Goal: Navigation & Orientation: Find specific page/section

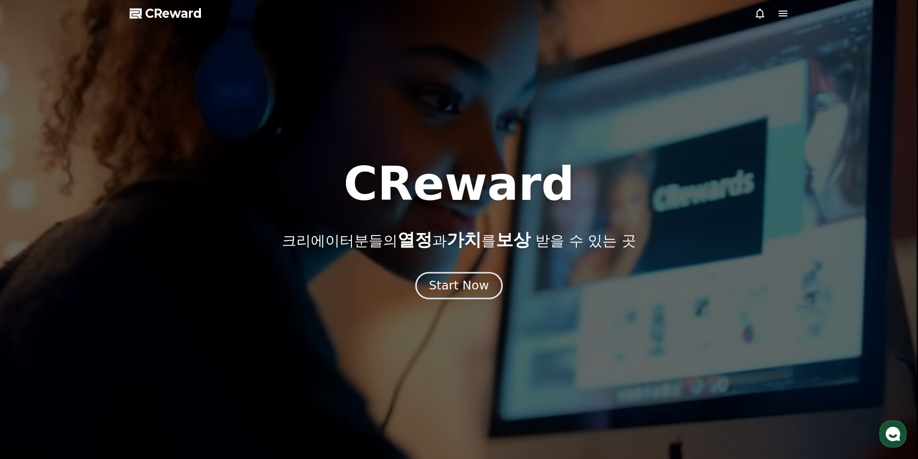
click at [478, 290] on div "Start Now" at bounding box center [459, 286] width 60 height 16
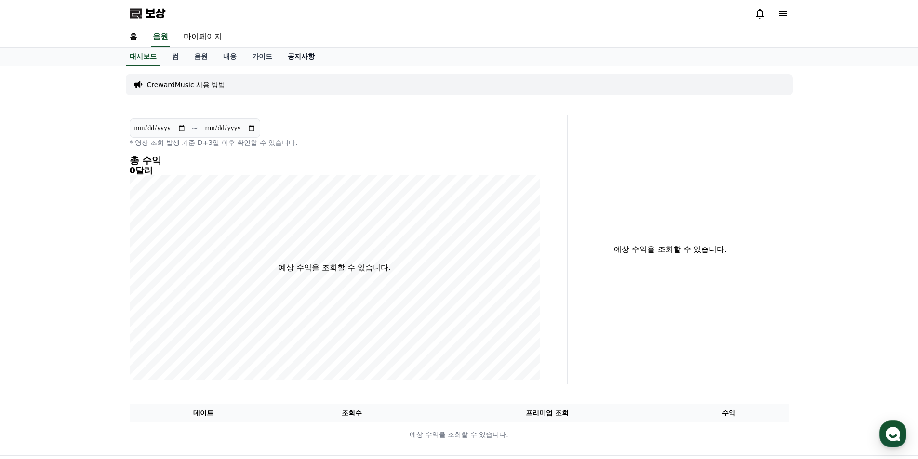
click at [280, 57] on link "공지사항" at bounding box center [301, 57] width 42 height 18
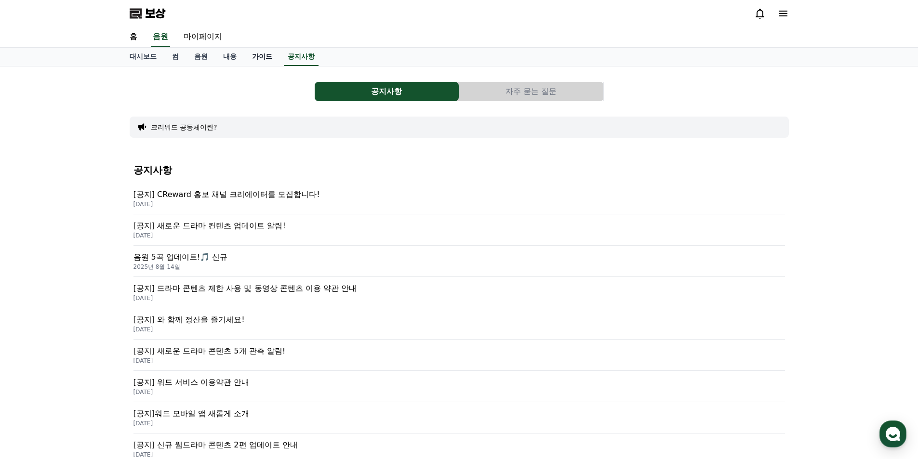
click at [266, 58] on font "가이드" at bounding box center [262, 57] width 20 height 8
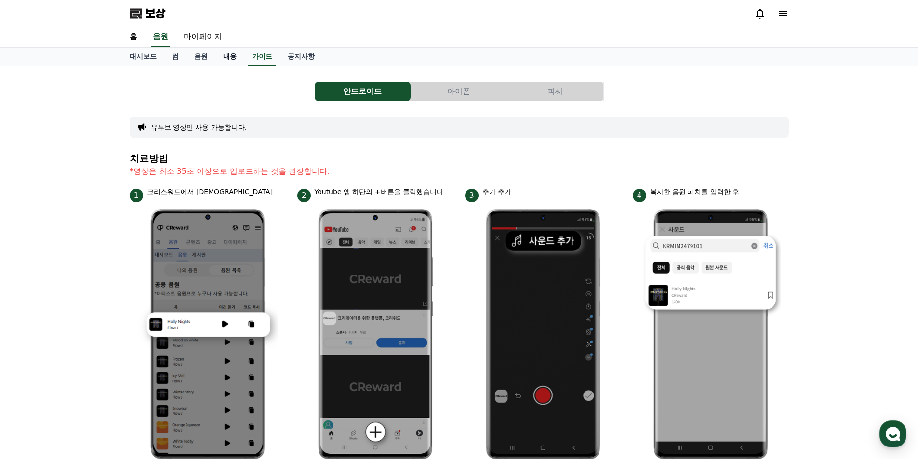
click at [236, 56] on font "내용" at bounding box center [229, 57] width 13 height 8
click at [202, 34] on font "마이페이지" at bounding box center [203, 36] width 39 height 9
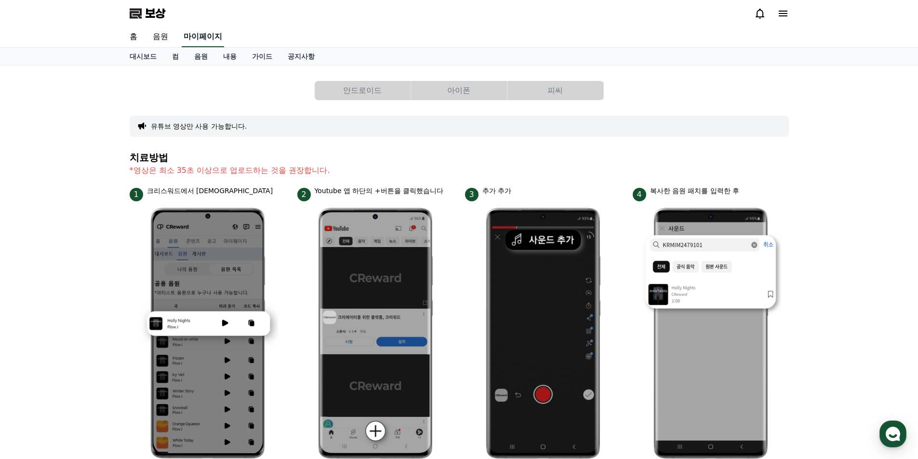
select select "**********"
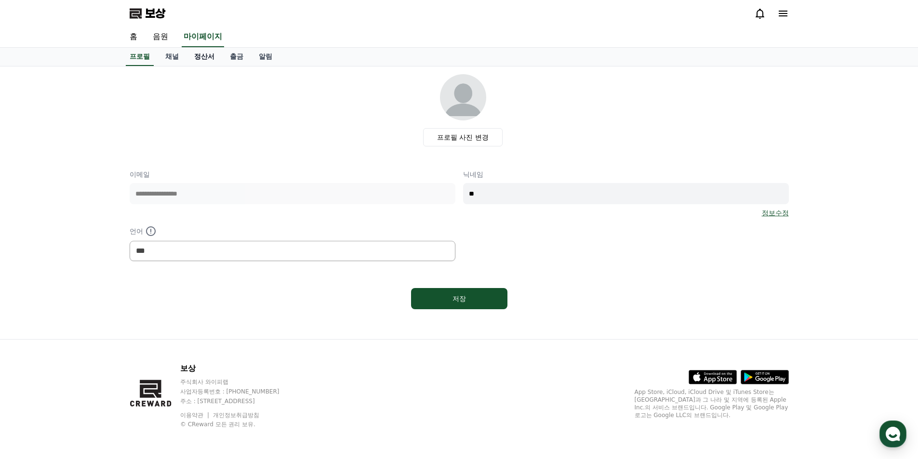
click at [196, 58] on font "정산서" at bounding box center [204, 57] width 20 height 8
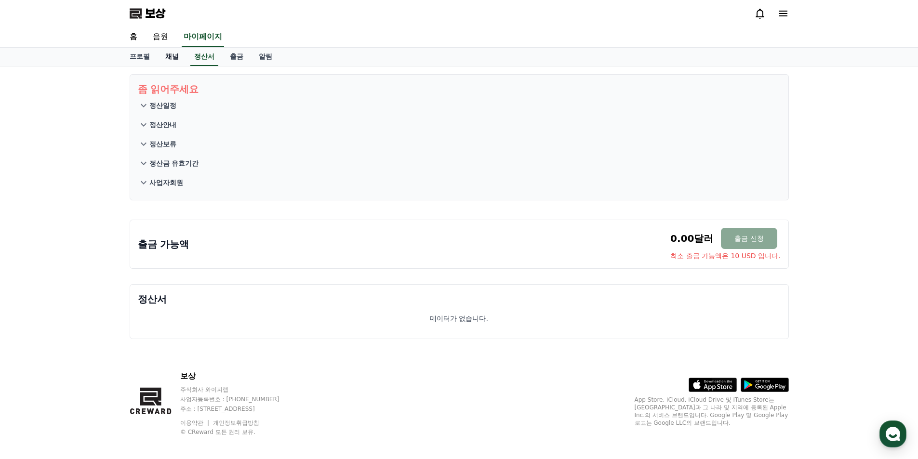
click at [172, 57] on font "채널" at bounding box center [171, 57] width 13 height 8
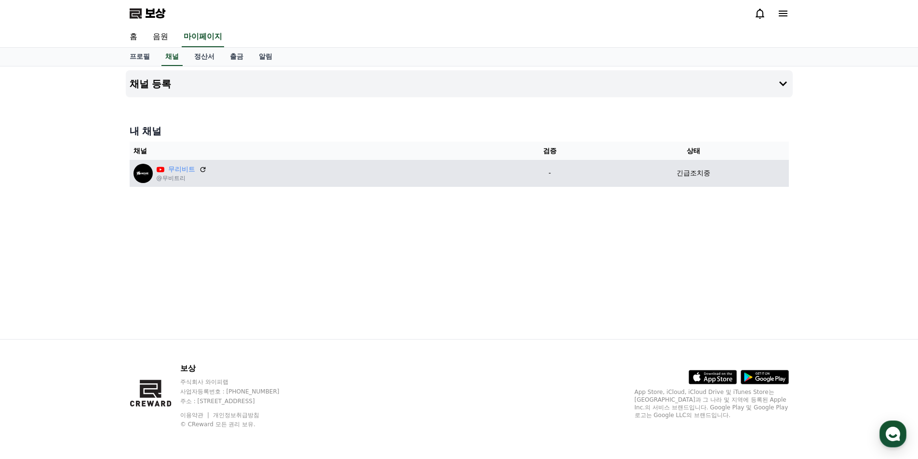
click at [728, 178] on div "긴급조치중" at bounding box center [693, 173] width 183 height 10
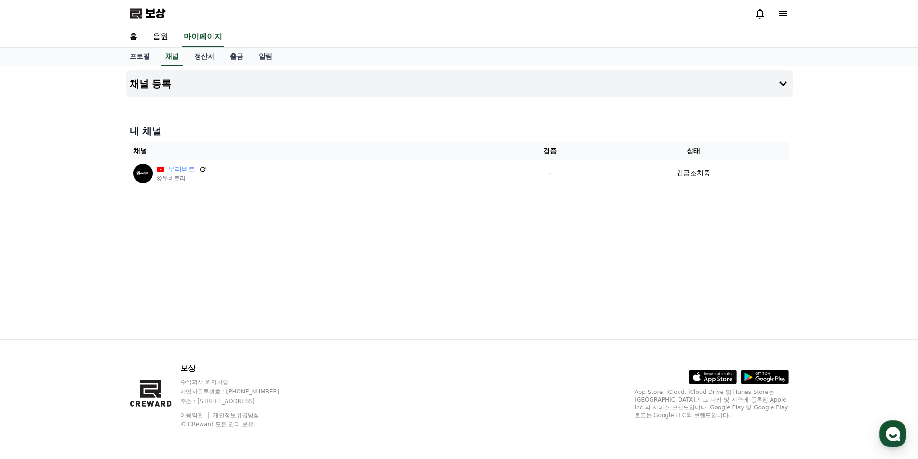
drag, startPoint x: 201, startPoint y: 169, endPoint x: 502, endPoint y: 49, distance: 324.0
click at [201, 169] on icon at bounding box center [202, 169] width 5 height 5
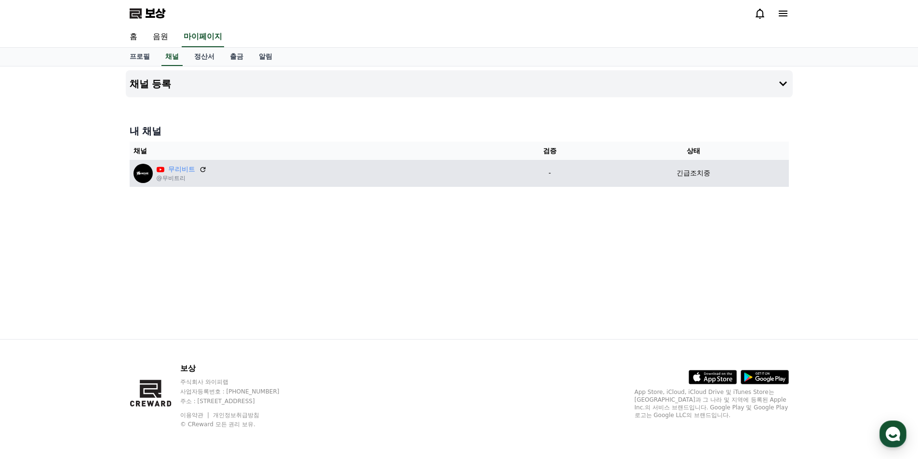
click at [690, 173] on font "긴급조치중" at bounding box center [694, 173] width 34 height 8
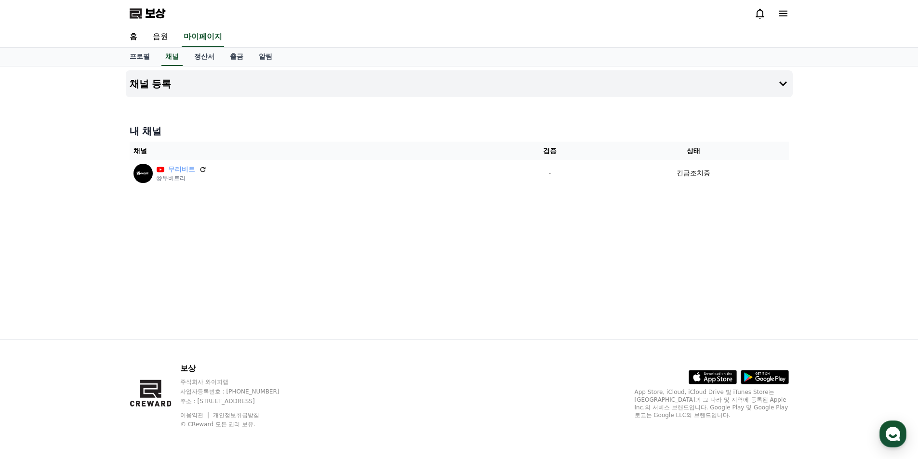
click at [666, 223] on div "채널 등록 내 채널 채널 검증 상태 무리비트 @무비트리 - 긴급조치중" at bounding box center [459, 202] width 675 height 273
click at [776, 83] on button "채널 등록" at bounding box center [459, 83] width 667 height 27
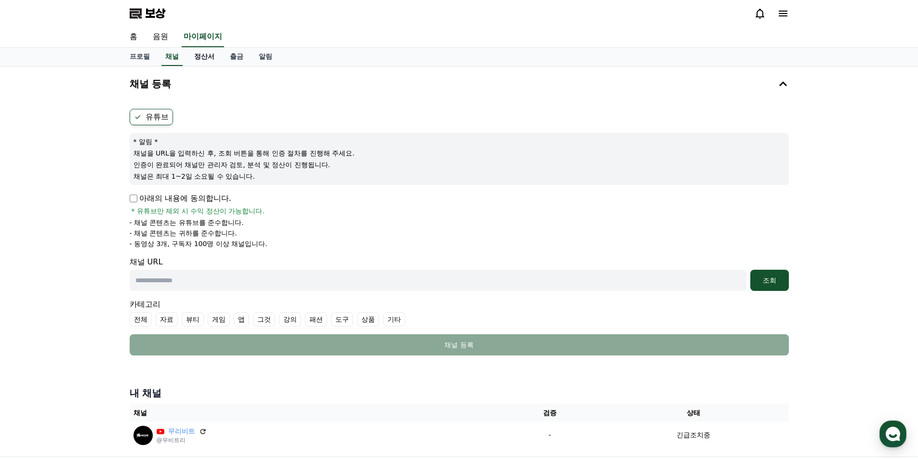
click at [202, 53] on font "정산서" at bounding box center [204, 57] width 20 height 8
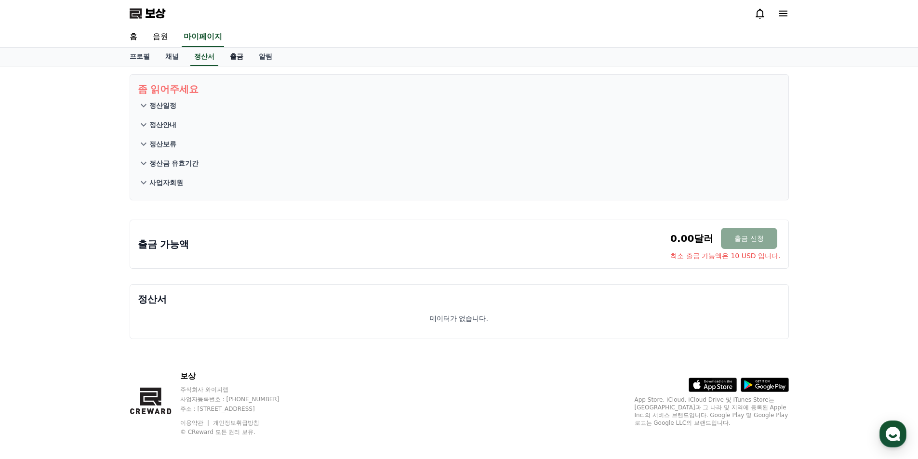
click at [239, 58] on font "출금" at bounding box center [236, 57] width 13 height 8
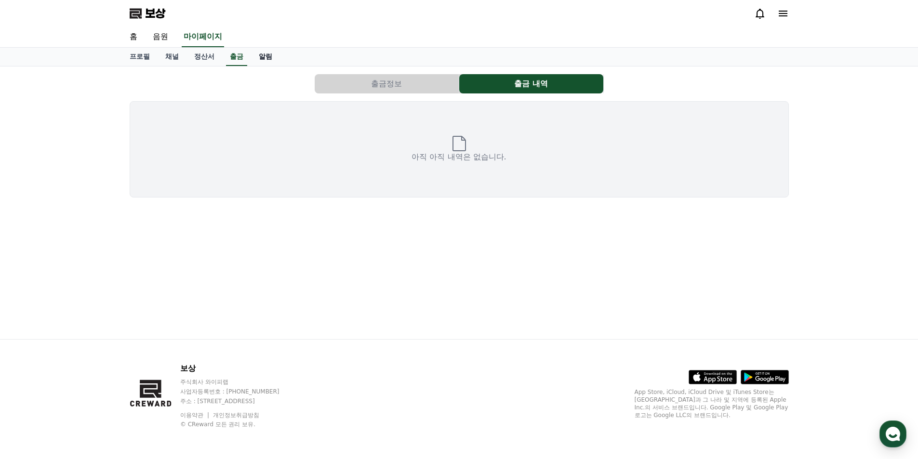
click at [260, 56] on font "알림" at bounding box center [265, 57] width 13 height 8
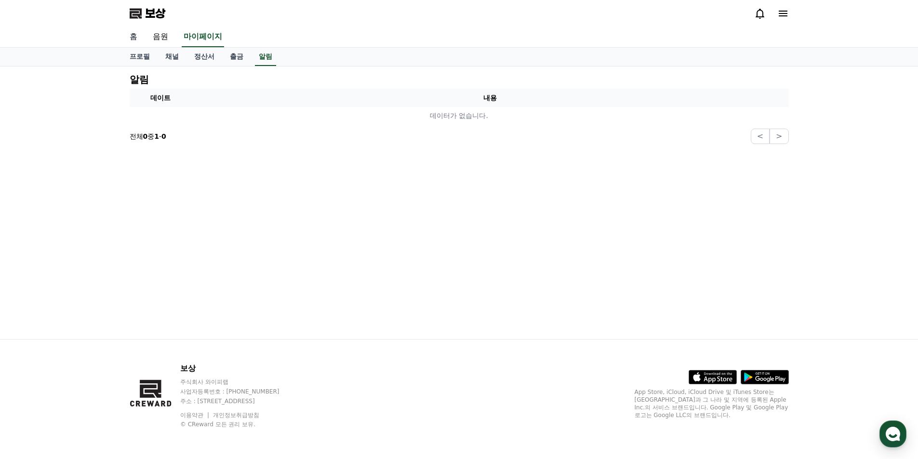
click at [136, 38] on font "홈" at bounding box center [134, 36] width 8 height 9
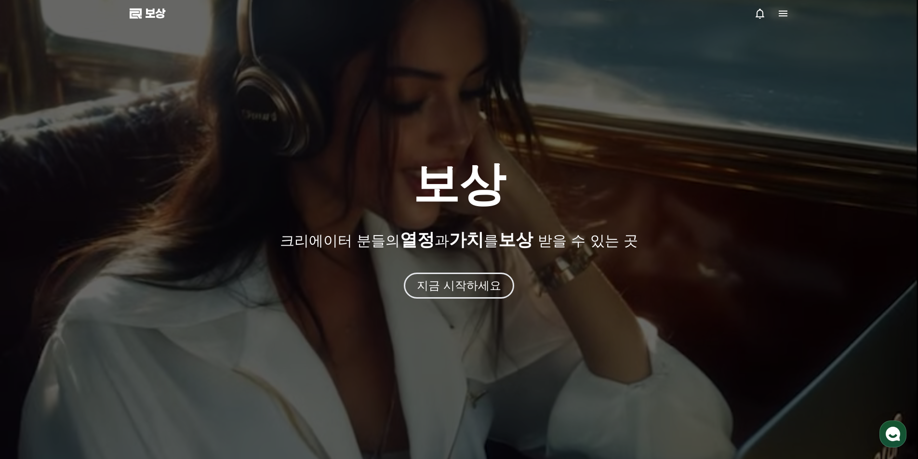
click at [154, 13] on font "보상" at bounding box center [155, 13] width 20 height 13
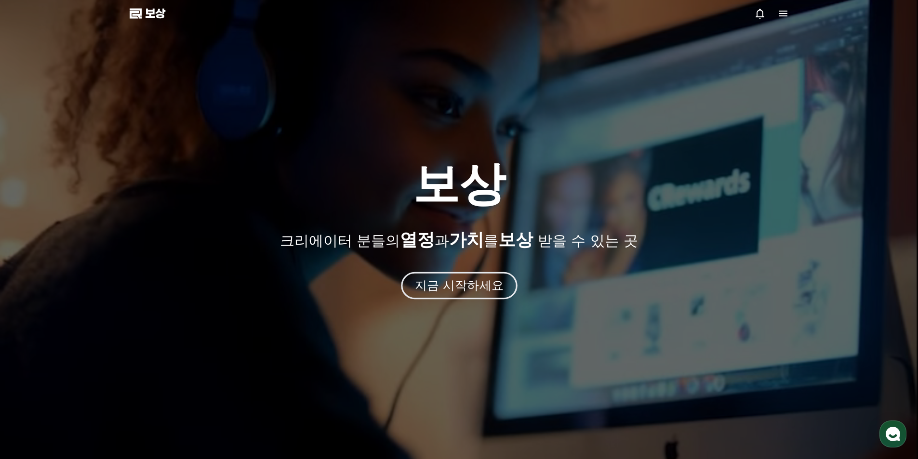
click at [432, 273] on button "지금 시작하세요" at bounding box center [459, 285] width 116 height 27
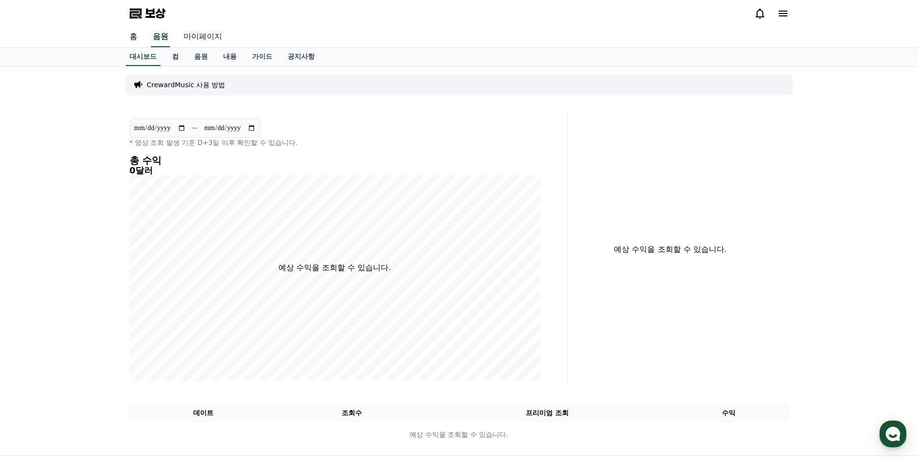
click at [202, 35] on font "마이페이지" at bounding box center [203, 36] width 39 height 9
select select "**********"
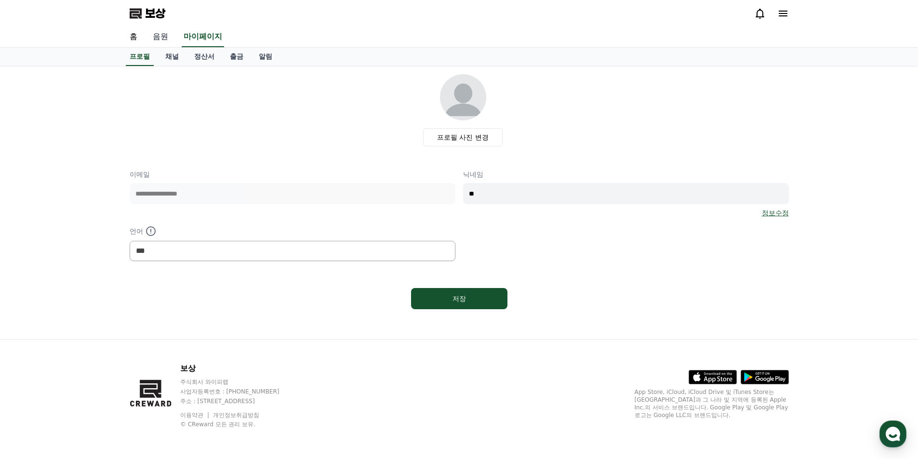
click at [154, 35] on font "음원" at bounding box center [160, 36] width 15 height 9
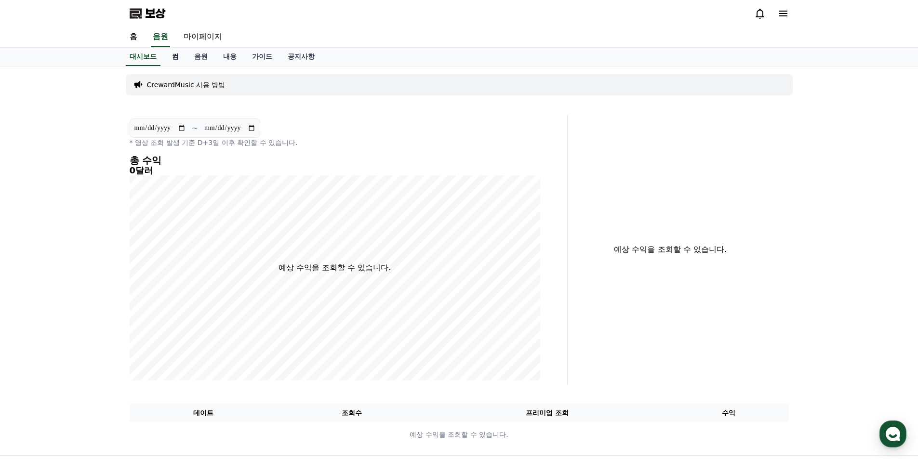
click at [180, 59] on link "컴" at bounding box center [175, 57] width 22 height 18
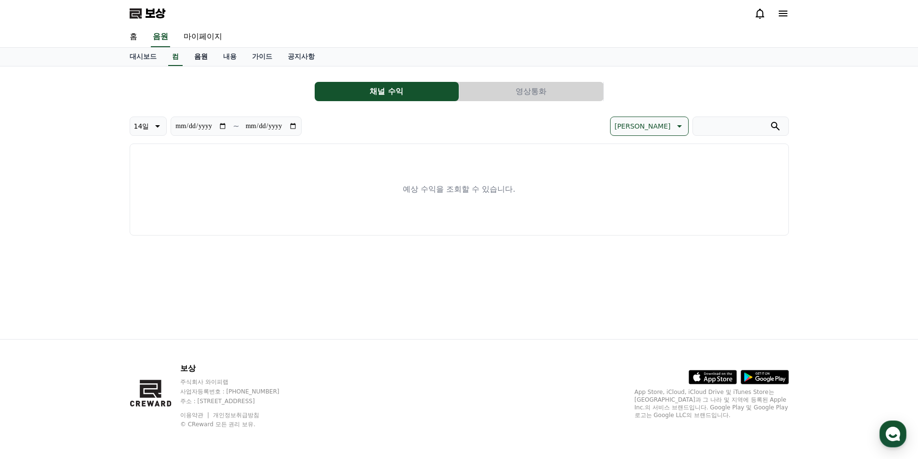
click at [203, 57] on font "음원" at bounding box center [200, 57] width 13 height 8
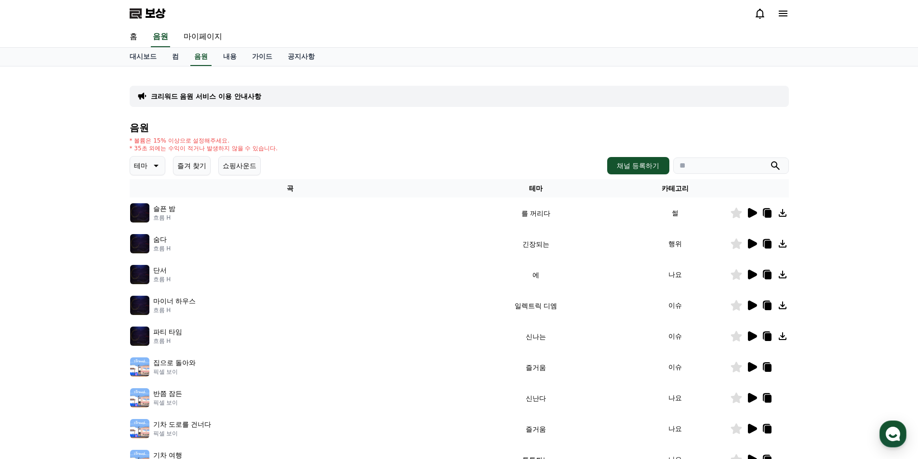
click at [779, 17] on icon at bounding box center [783, 14] width 12 height 12
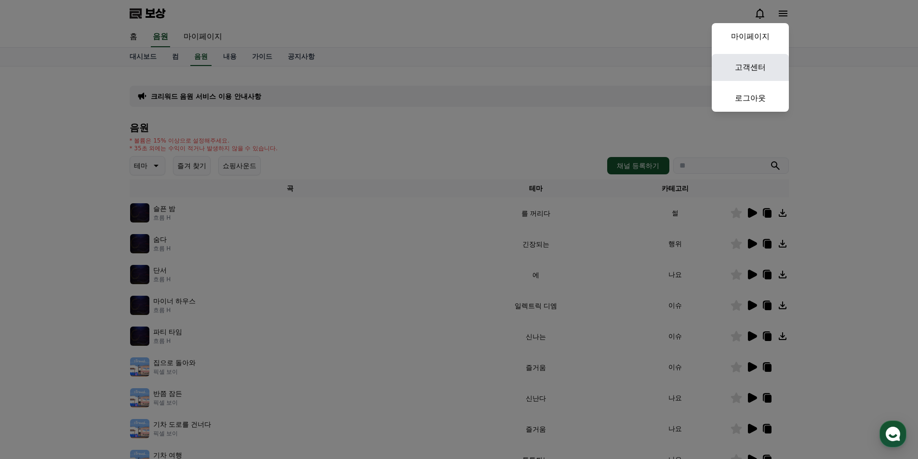
click at [765, 60] on link "고객센터" at bounding box center [750, 67] width 77 height 27
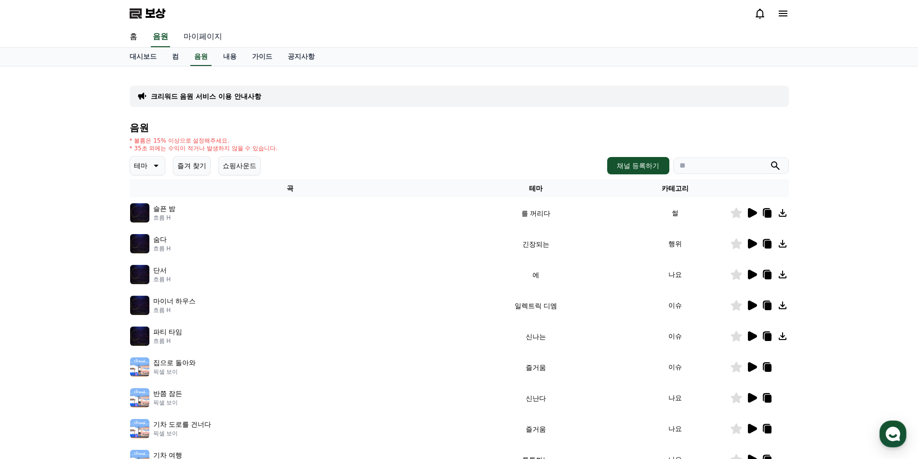
click at [208, 39] on font "마이페이지" at bounding box center [203, 36] width 39 height 9
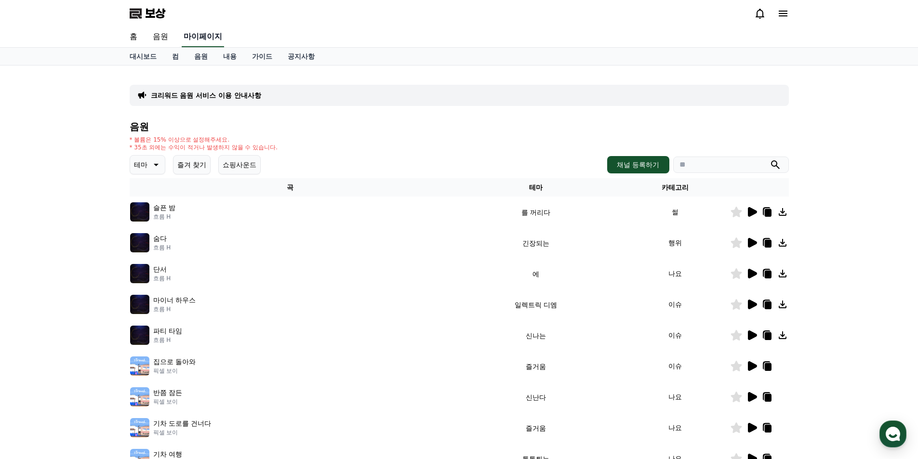
select select "**********"
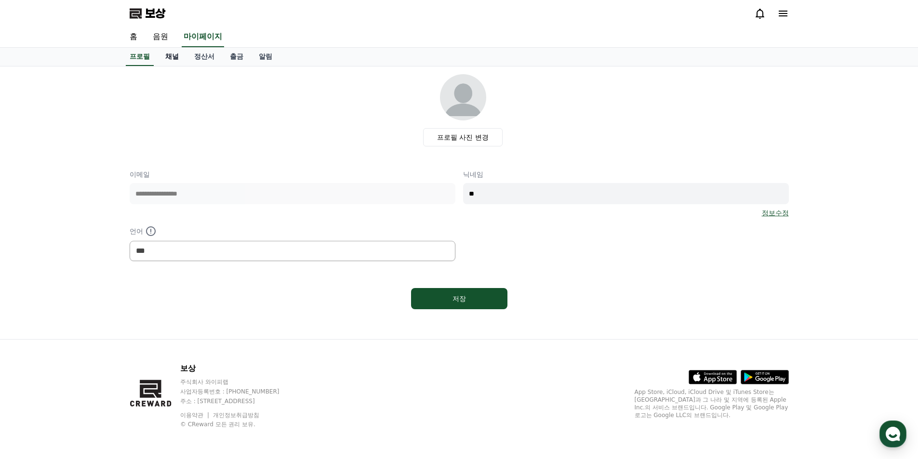
click at [173, 59] on font "채널" at bounding box center [171, 57] width 13 height 8
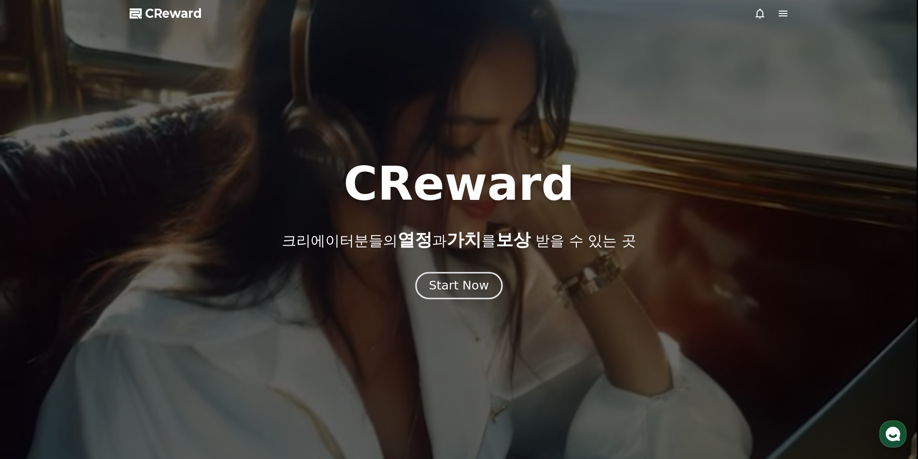
click at [459, 289] on div "Start Now" at bounding box center [459, 286] width 60 height 16
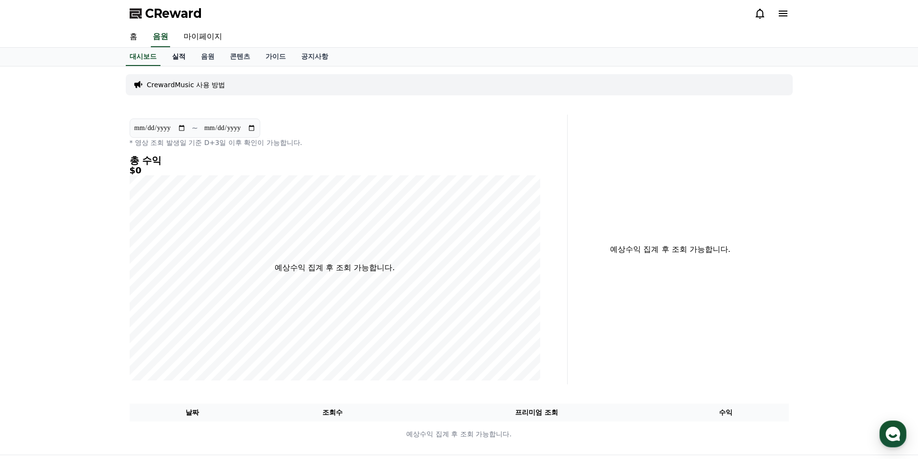
click at [190, 58] on link "실적" at bounding box center [178, 57] width 29 height 18
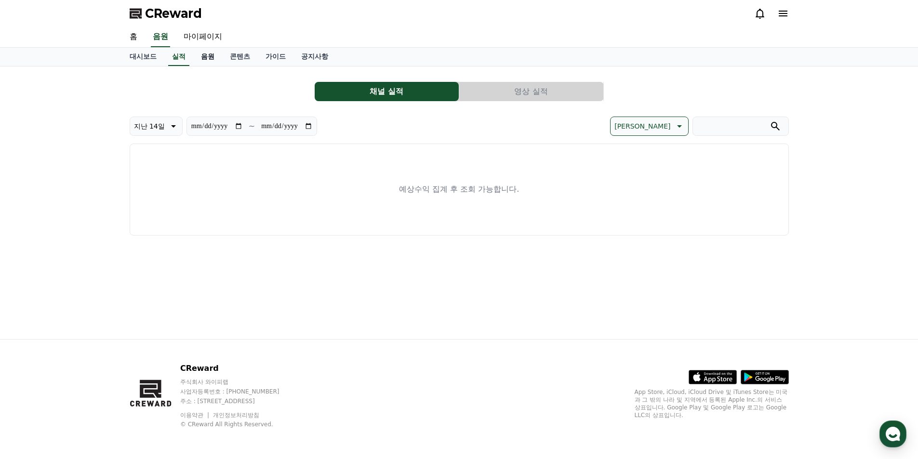
click at [212, 58] on link "음원" at bounding box center [207, 57] width 29 height 18
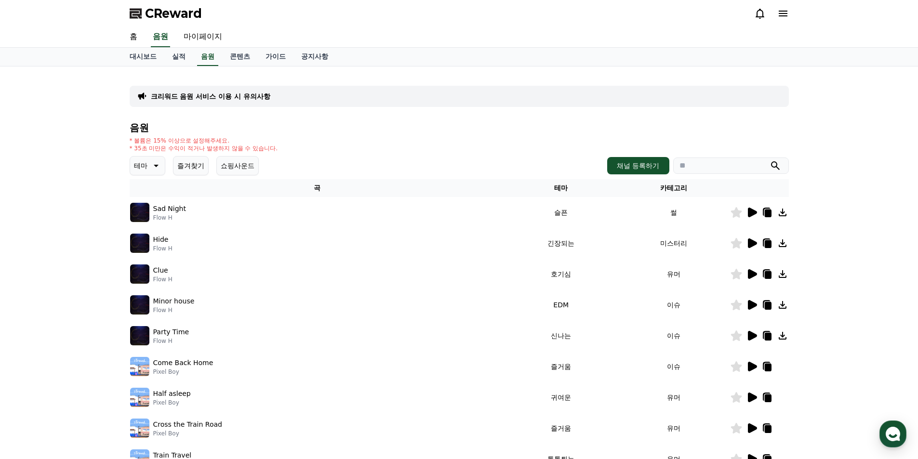
scroll to position [193, 0]
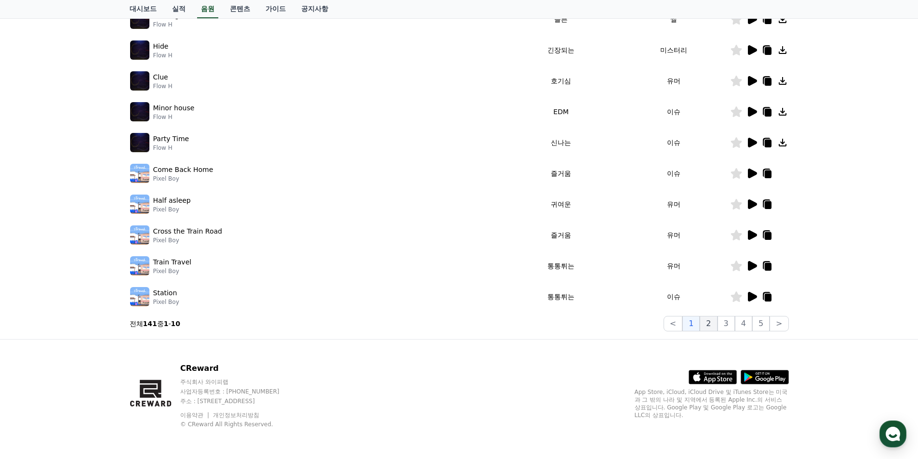
click at [711, 323] on button "2" at bounding box center [708, 323] width 17 height 15
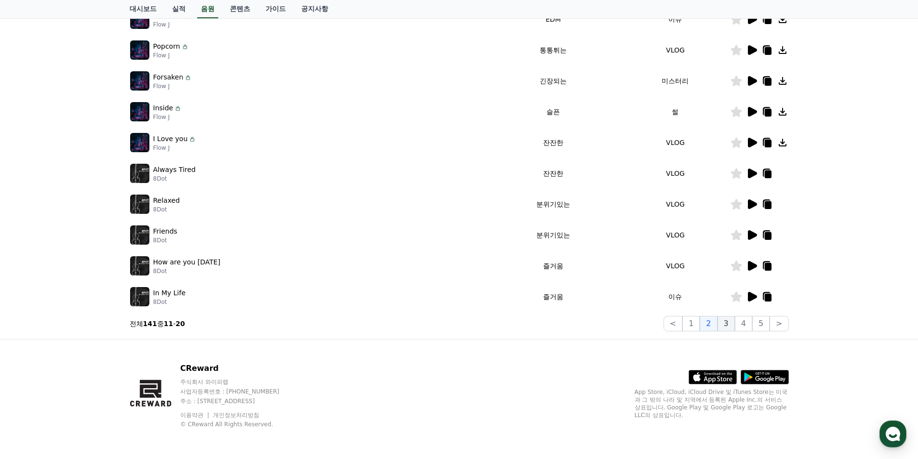
click at [732, 321] on button "3" at bounding box center [726, 323] width 17 height 15
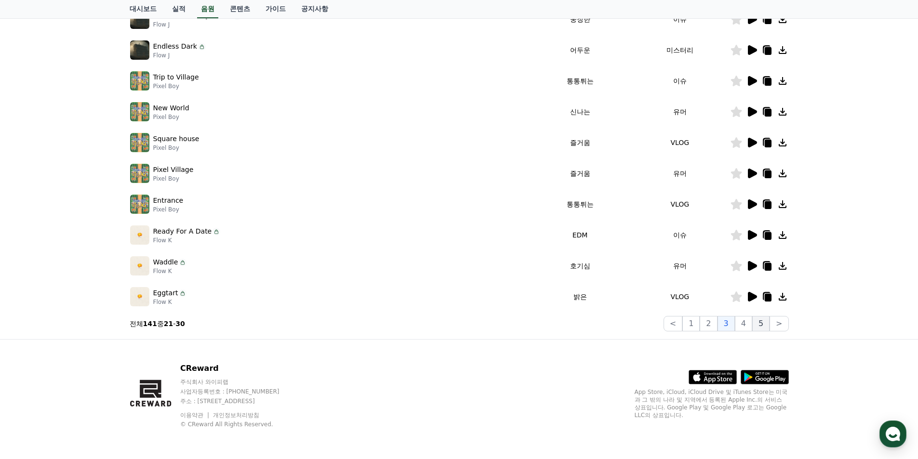
click at [757, 318] on button "5" at bounding box center [760, 323] width 17 height 15
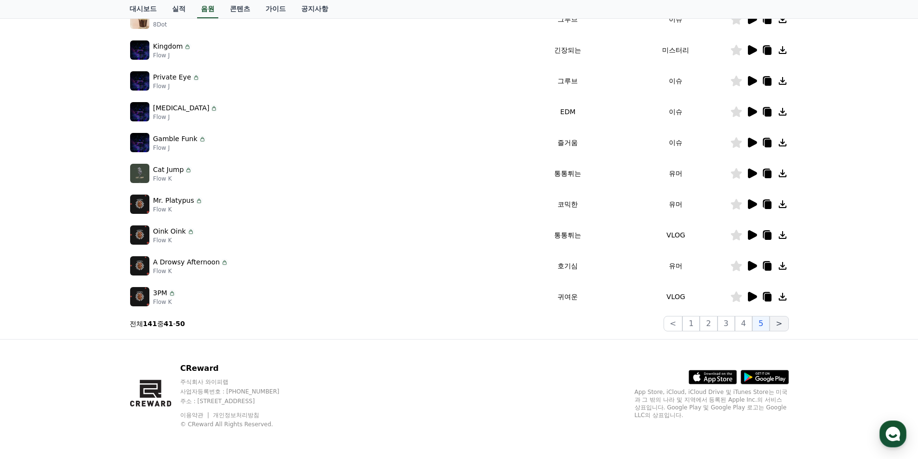
click at [773, 320] on button ">" at bounding box center [779, 323] width 19 height 15
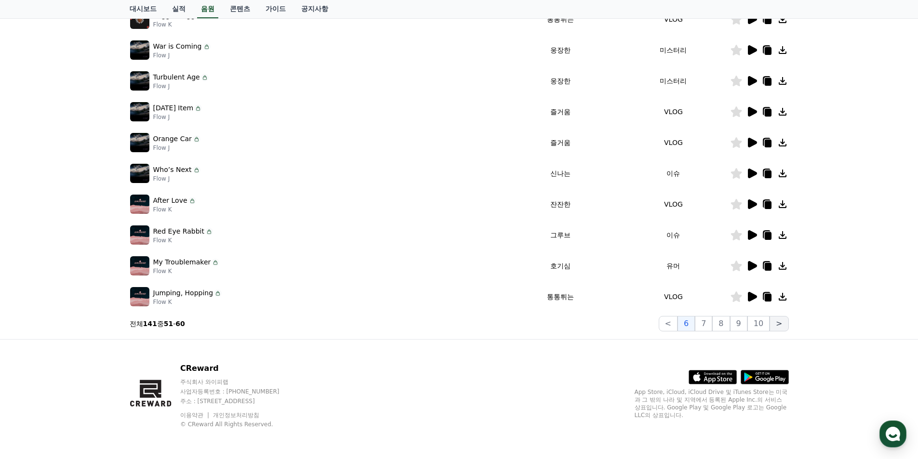
click at [775, 320] on button ">" at bounding box center [779, 323] width 19 height 15
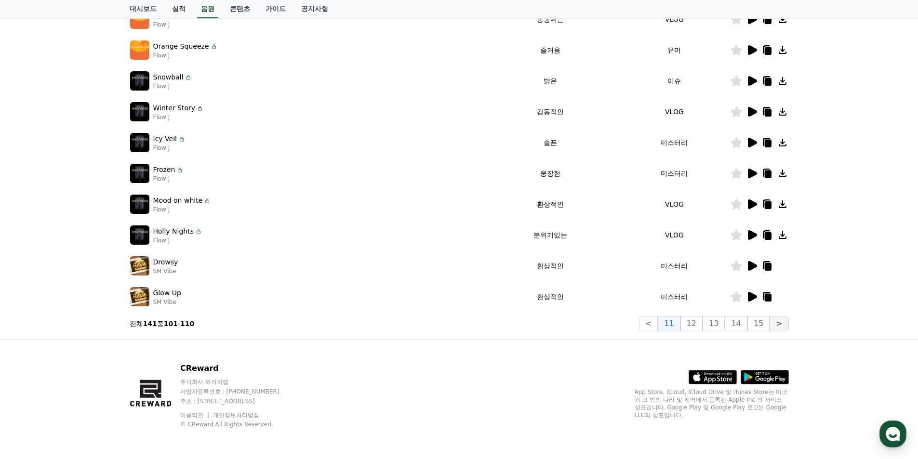
click at [775, 320] on button ">" at bounding box center [779, 323] width 19 height 15
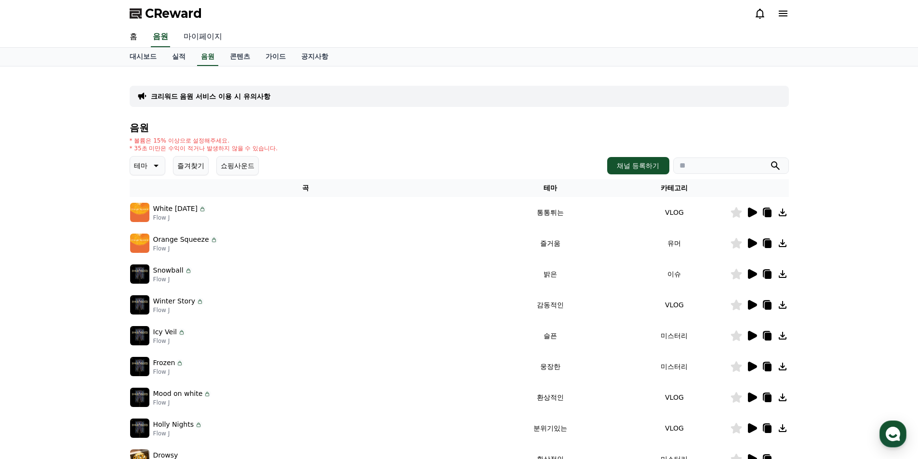
click at [195, 39] on link "마이페이지" at bounding box center [203, 37] width 54 height 20
select select "**********"
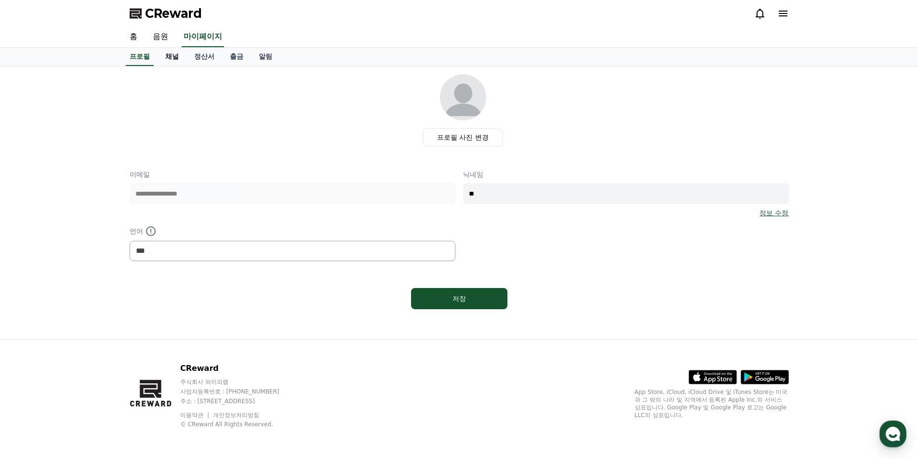
click at [177, 57] on link "채널" at bounding box center [172, 57] width 29 height 18
